Goal: Transaction & Acquisition: Purchase product/service

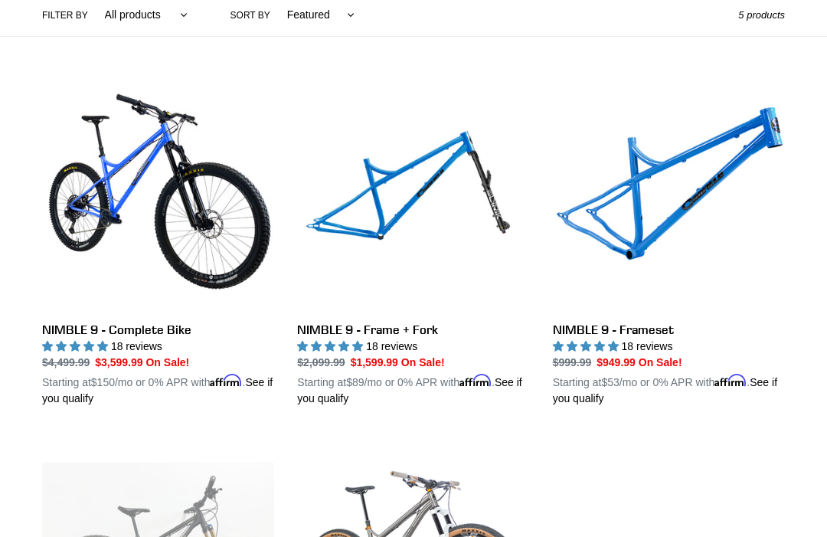
scroll to position [377, 0]
click at [387, 220] on link "NIMBLE 9 - Frame + Fork" at bounding box center [413, 243] width 232 height 328
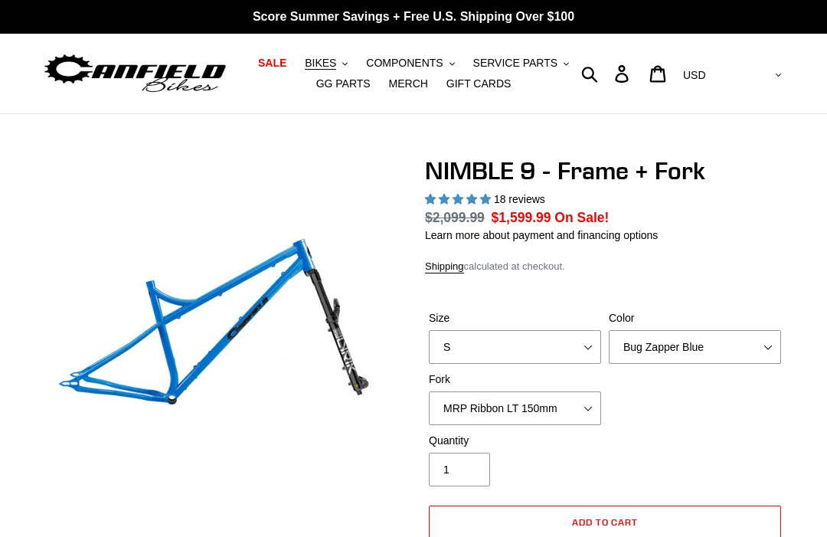
select select "highest-rating"
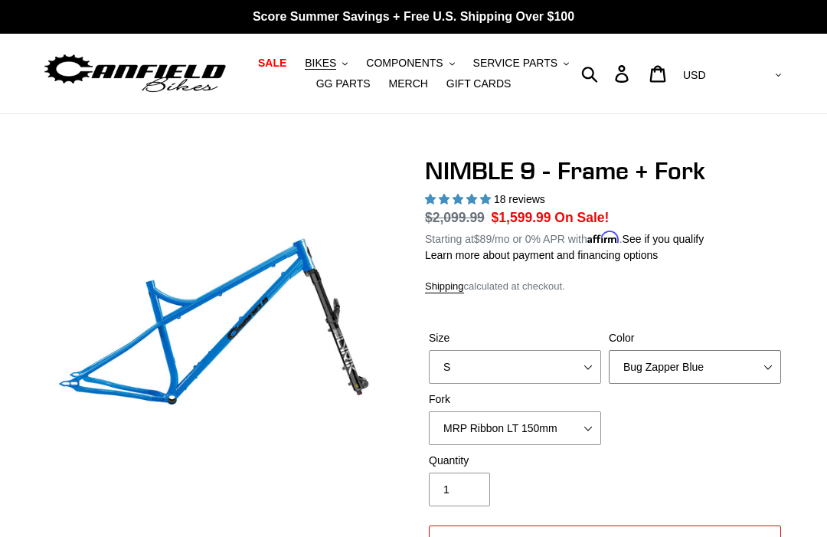
click at [756, 360] on select "Bug Zapper Blue Purple Haze - Sold Out Galaxy Black" at bounding box center [695, 367] width 172 height 34
select select "Galaxy Black"
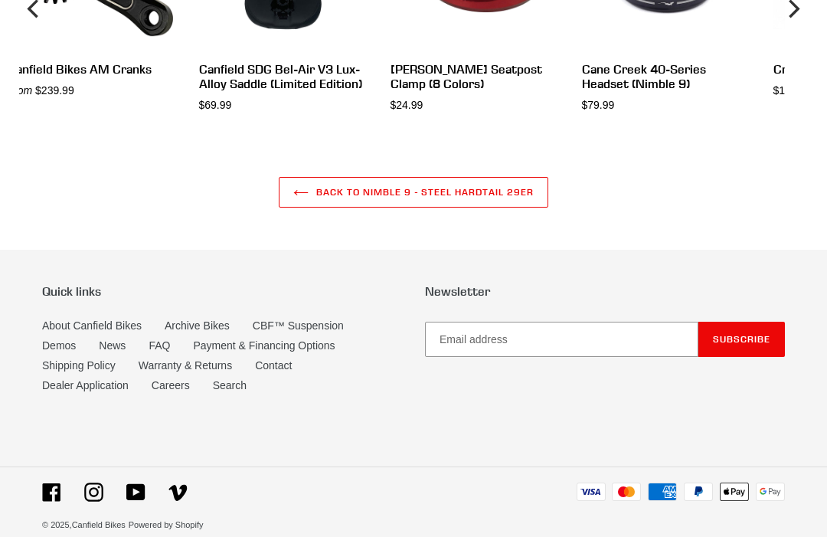
scroll to position [4346, 0]
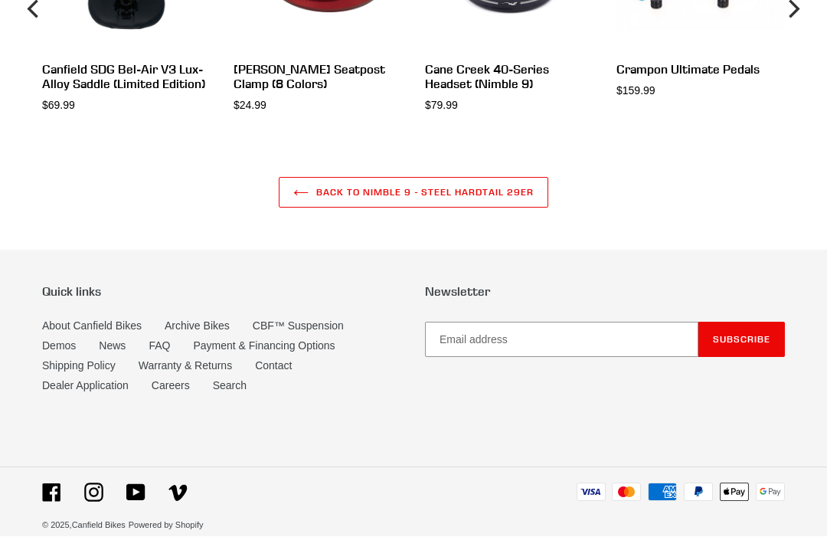
click at [100, 332] on link "About Canfield Bikes" at bounding box center [92, 326] width 100 height 12
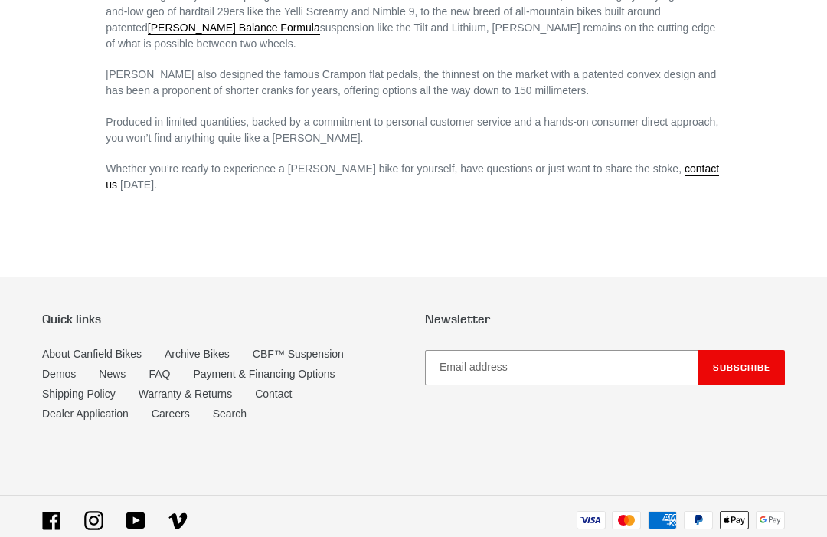
scroll to position [1083, 0]
click at [289, 389] on link "Contact" at bounding box center [273, 394] width 37 height 12
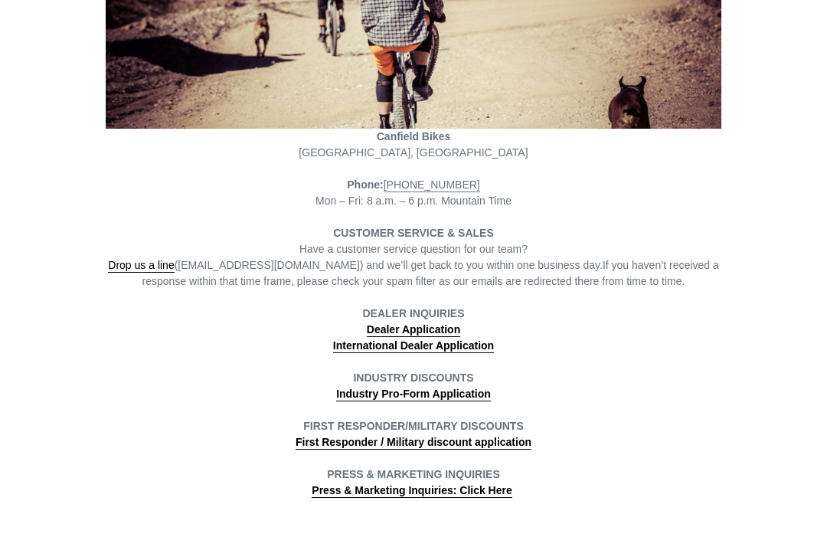
scroll to position [327, 0]
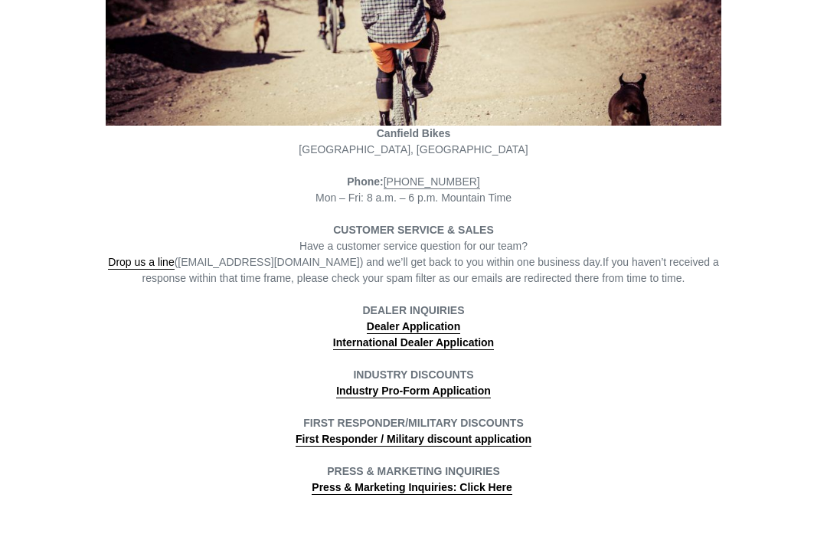
click at [468, 387] on strong "Industry Pro-Form Application" at bounding box center [413, 391] width 155 height 12
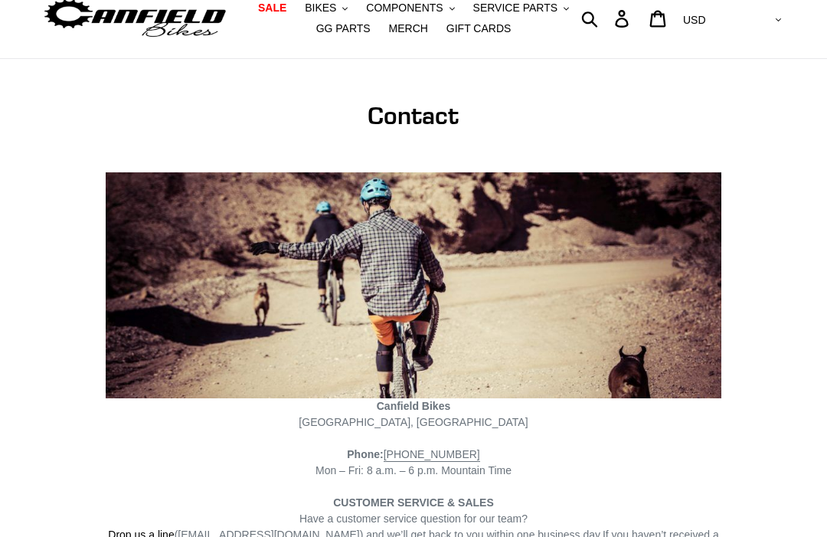
scroll to position [0, 0]
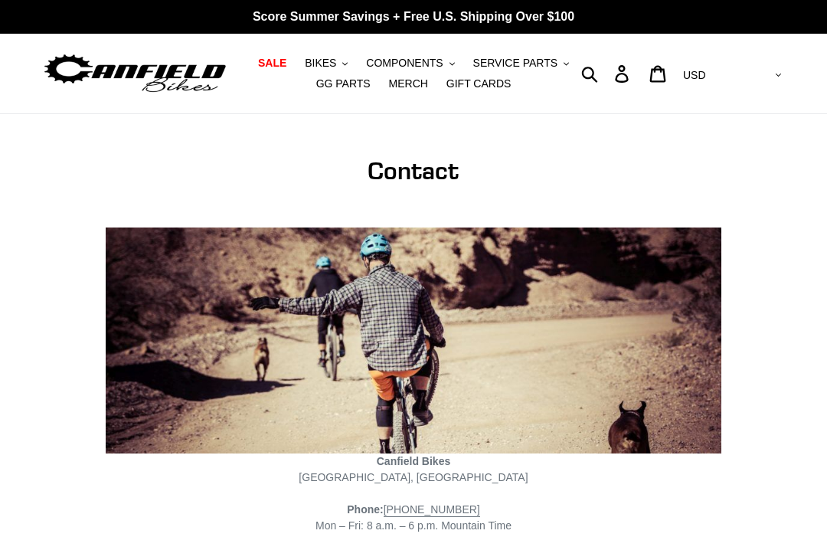
click at [328, 67] on span "BIKES" at bounding box center [320, 63] width 31 height 13
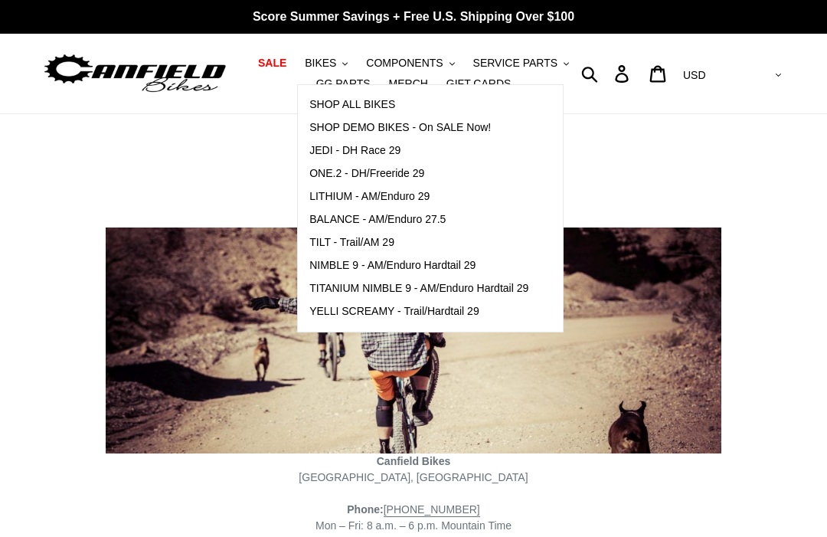
click at [456, 259] on span "NIMBLE 9 - AM/Enduro Hardtail 29" at bounding box center [392, 265] width 166 height 13
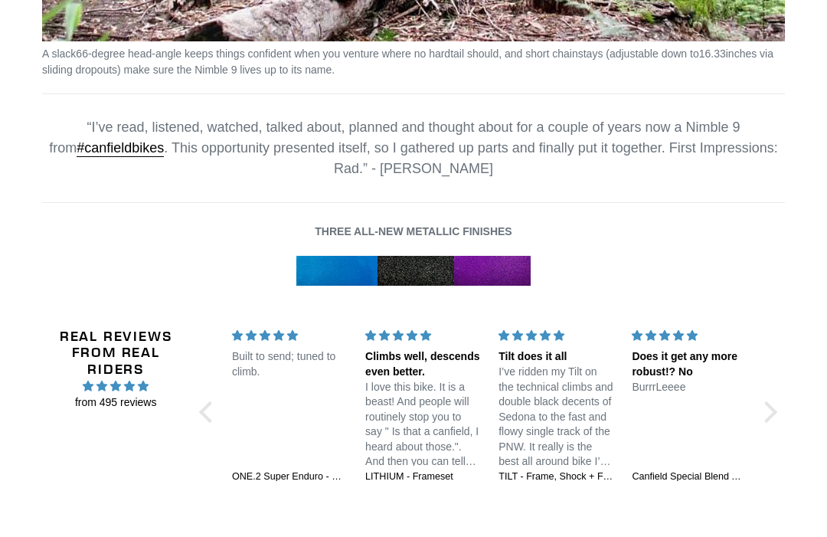
scroll to position [2267, 0]
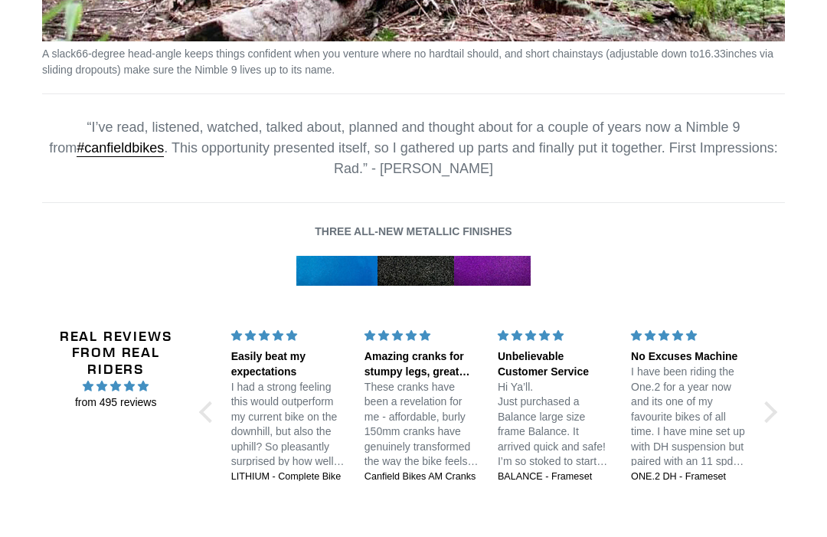
click at [666, 335] on div "5 stars" at bounding box center [688, 336] width 115 height 16
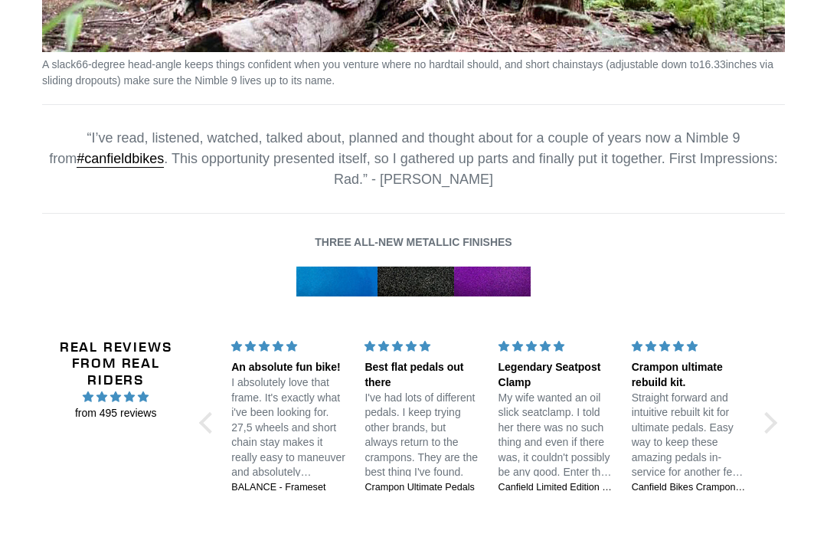
scroll to position [2257, 0]
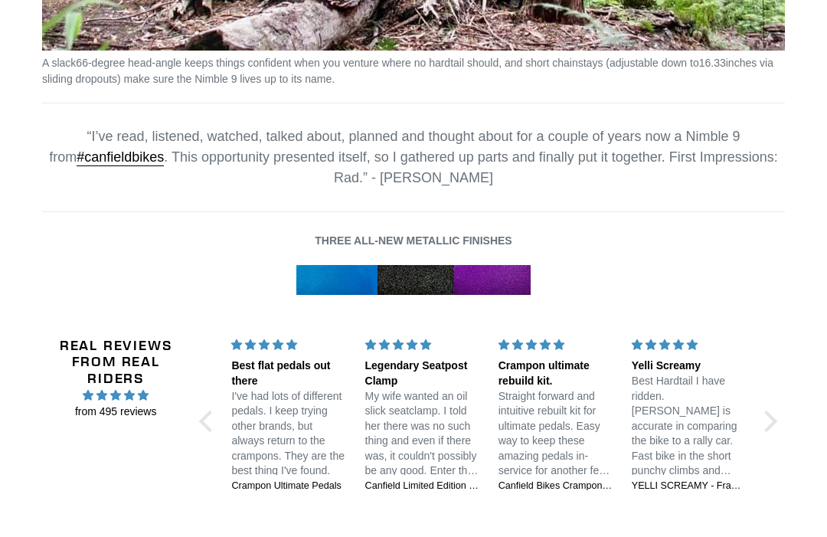
click at [693, 429] on p "Best Hardtail I have ridden. [PERSON_NAME] is accurate in comparing the bike to…" at bounding box center [689, 427] width 115 height 105
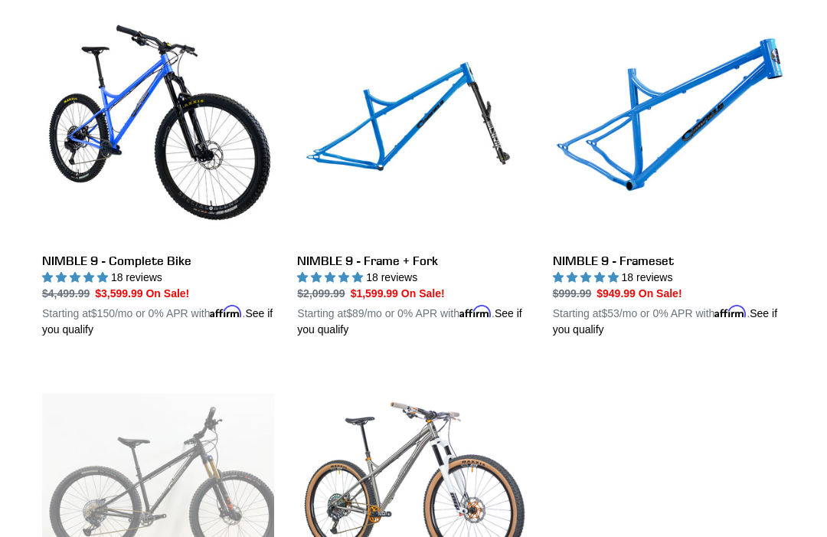
scroll to position [446, 0]
click at [398, 265] on link "NIMBLE 9 - Frame + Fork" at bounding box center [413, 174] width 232 height 328
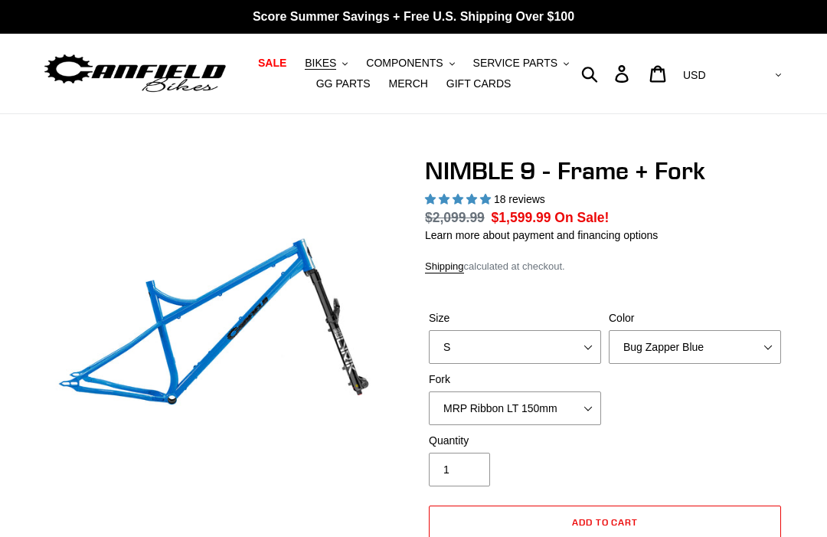
select select "highest-rating"
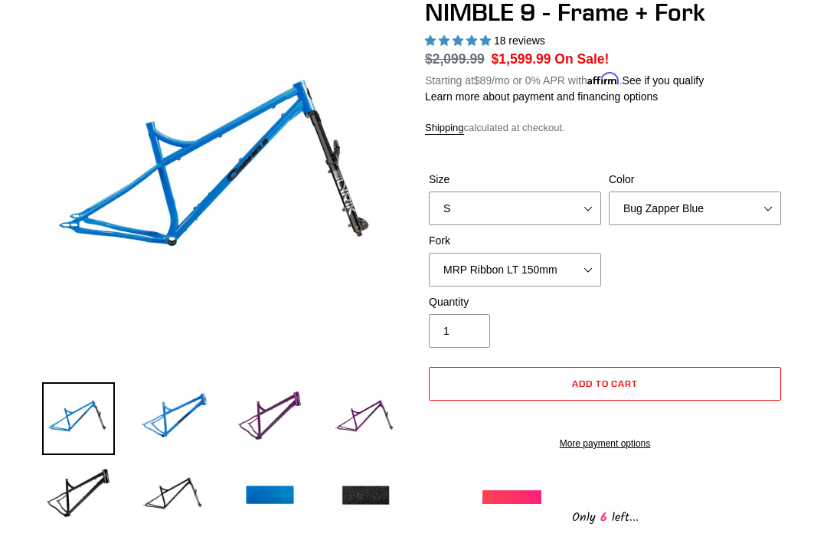
scroll to position [157, 0]
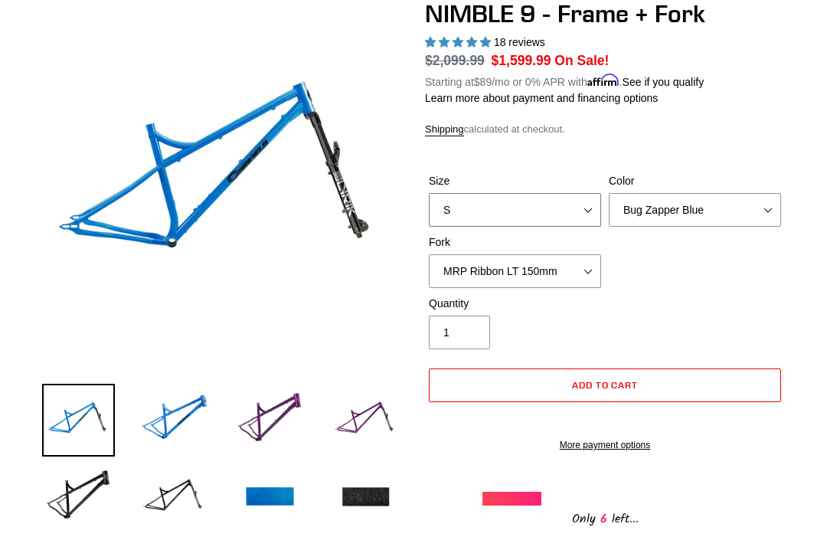
click at [560, 207] on select "S M L XL" at bounding box center [515, 210] width 172 height 34
select select "XL"
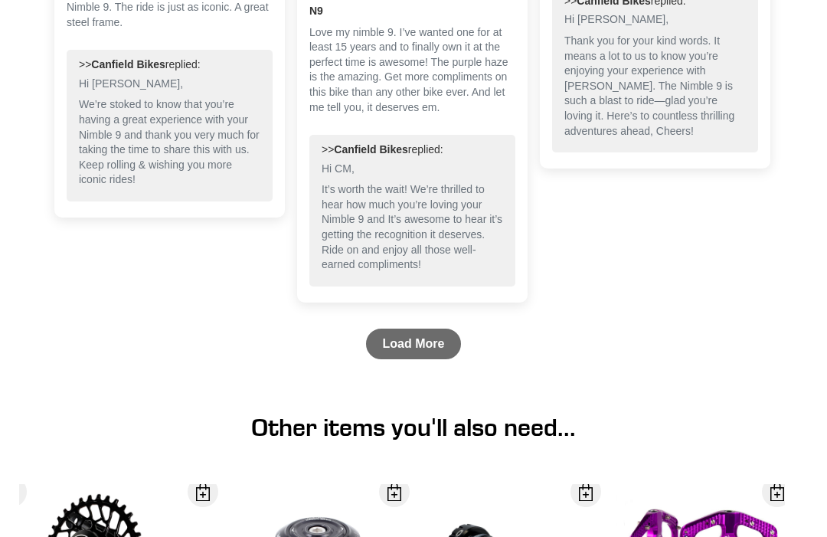
scroll to position [3731, 0]
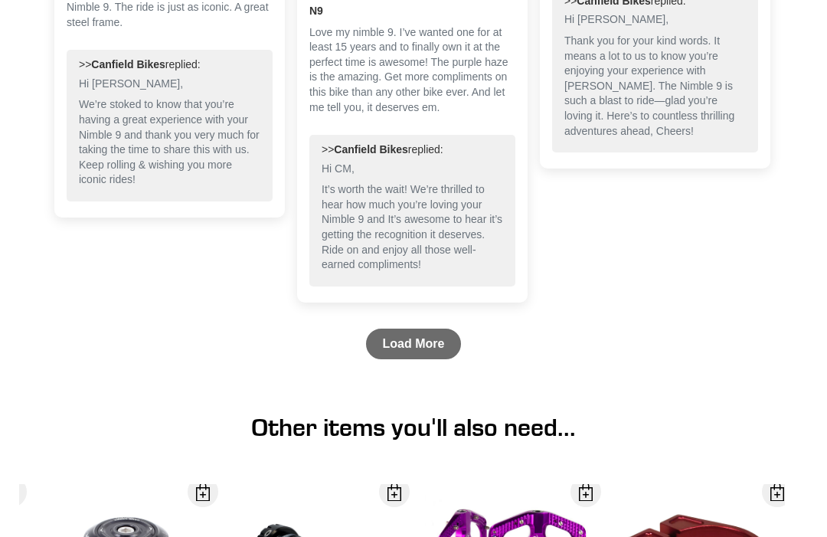
click at [413, 355] on link "Load More" at bounding box center [414, 343] width 96 height 31
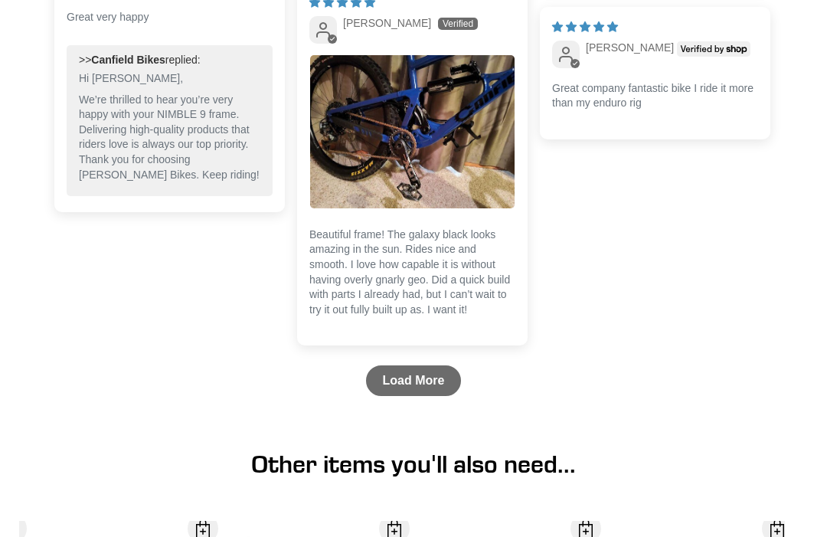
scroll to position [4554, 0]
click at [408, 387] on link "Load More" at bounding box center [414, 380] width 96 height 31
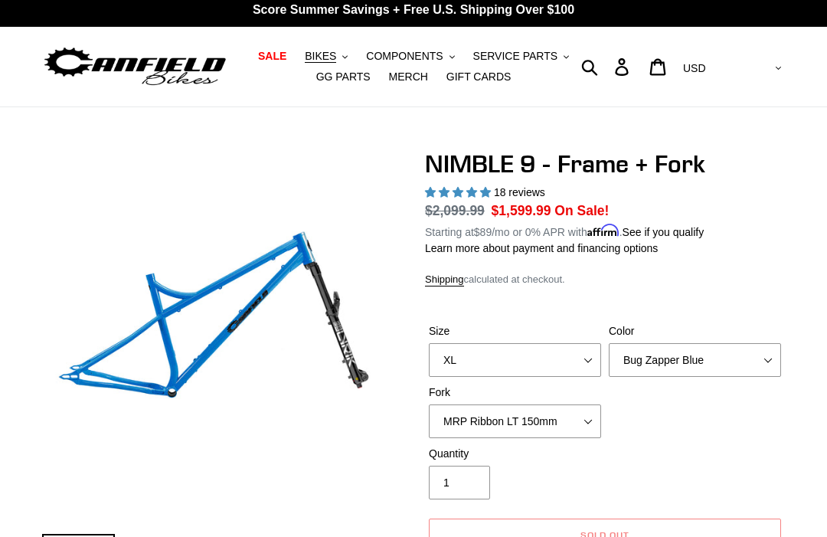
scroll to position [0, 0]
